Goal: Information Seeking & Learning: Learn about a topic

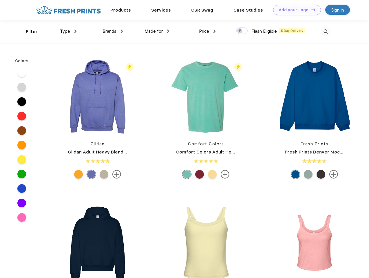
click at [295, 10] on link "Add your Logo Design Tool" at bounding box center [297, 10] width 48 height 10
click at [0, 0] on div "Design Tool" at bounding box center [0, 0] width 0 height 0
click at [311, 10] on link "Add your Logo Design Tool" at bounding box center [297, 10] width 48 height 10
click at [28, 32] on div "Filter" at bounding box center [32, 31] width 12 height 7
click at [68, 31] on span "Type" at bounding box center [65, 31] width 10 height 5
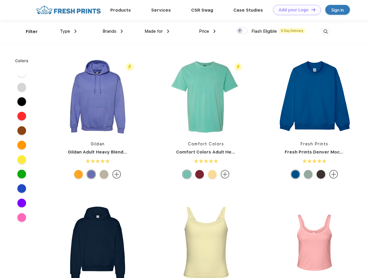
click at [113, 31] on span "Brands" at bounding box center [109, 31] width 14 height 5
click at [157, 31] on span "Made for" at bounding box center [153, 31] width 18 height 5
click at [207, 31] on span "Price" at bounding box center [204, 31] width 10 height 5
click at [242, 31] on div at bounding box center [241, 30] width 11 height 6
click at [240, 31] on input "checkbox" at bounding box center [238, 29] width 4 height 4
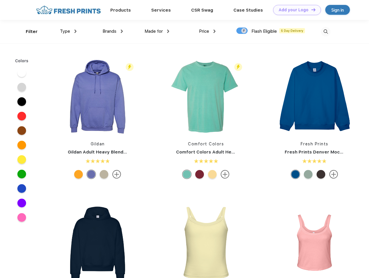
click at [325, 32] on img at bounding box center [326, 32] width 10 height 10
